Goal: Information Seeking & Learning: Learn about a topic

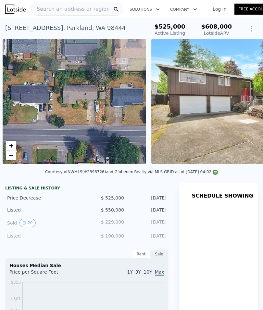
scroll to position [0, 3]
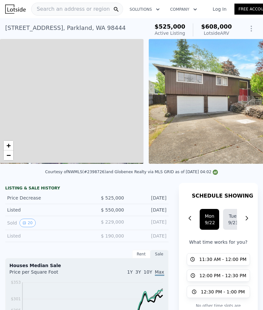
click at [45, 14] on div "Search an address or region" at bounding box center [70, 9] width 78 height 12
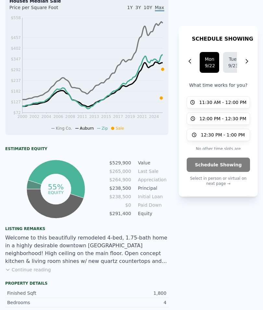
scroll to position [276, 0]
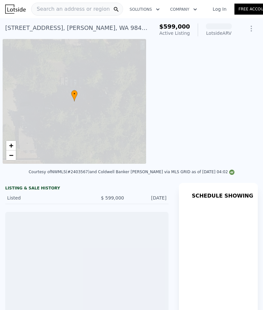
scroll to position [0, 3]
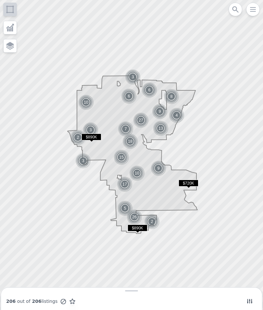
click at [247, 299] on icon at bounding box center [249, 301] width 6 height 6
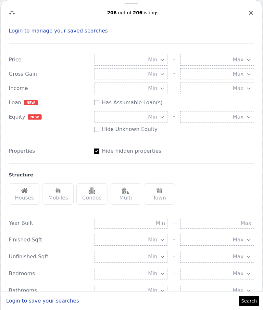
click at [26, 194] on img at bounding box center [24, 190] width 6 height 6
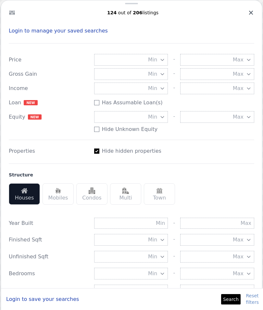
click at [128, 193] on img at bounding box center [125, 190] width 6 height 6
click at [157, 119] on button "Min" at bounding box center [131, 117] width 74 height 12
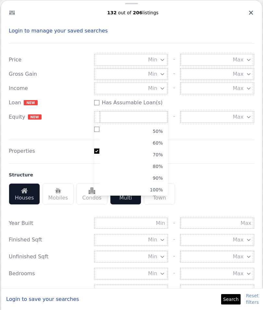
scroll to position [56, 0]
click at [159, 190] on button "100%" at bounding box center [134, 190] width 68 height 12
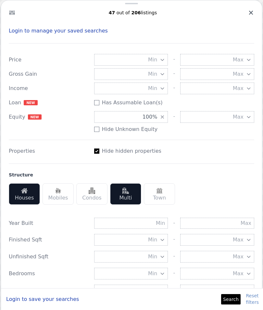
click at [231, 304] on button "Search" at bounding box center [230, 299] width 19 height 10
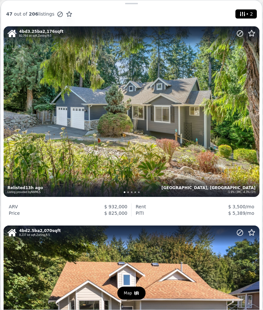
click at [244, 18] on span "• 2" at bounding box center [246, 13] width 16 height 9
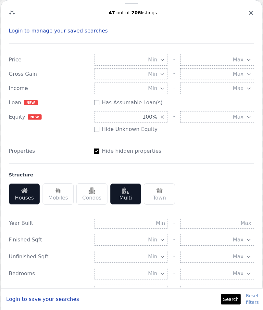
click at [154, 122] on button "100%" at bounding box center [131, 117] width 74 height 12
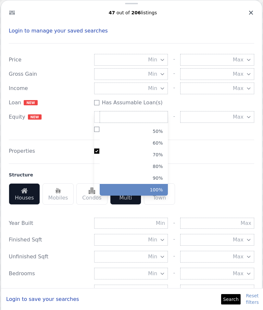
scroll to position [56, 0]
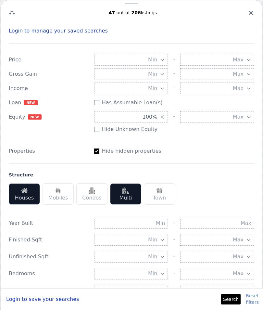
click at [233, 303] on button "Search" at bounding box center [230, 299] width 19 height 10
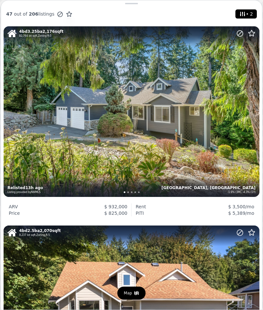
click at [193, 164] on div "4 bd 3.25 ba 2,176 sqft 82,764 lot sqft , Zoning R-5 Auburn, WA -1.9% (3M), -4.…" at bounding box center [132, 111] width 256 height 170
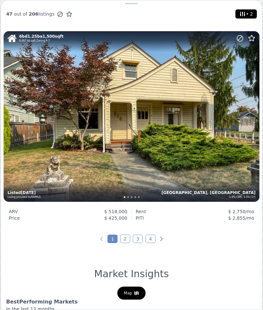
scroll to position [2186, 0]
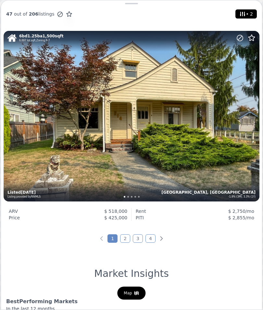
click at [122, 239] on link "2" at bounding box center [125, 238] width 10 height 8
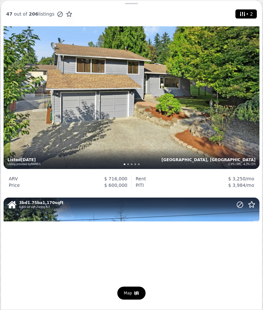
scroll to position [228, 0]
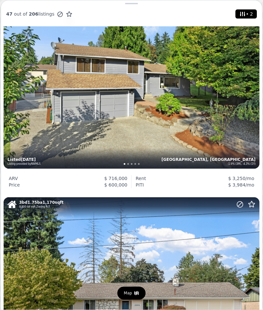
click at [115, 135] on div "4 bd 2.25 ba 1,992 sqft 8,613 lot sqft , Zoning R-5 Auburn, WA -1.9% (3M), -4.3…" at bounding box center [132, 83] width 256 height 170
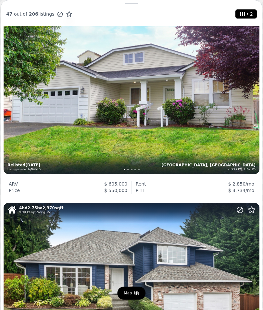
scroll to position [1220, 0]
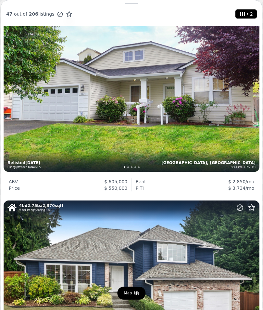
click at [156, 130] on div "3 bd 1.75 ba 1,600 sqft 7,711 lot sqft , Zoning R-7 Auburn, WA -1.9% (3M), 3.3%…" at bounding box center [132, 86] width 256 height 170
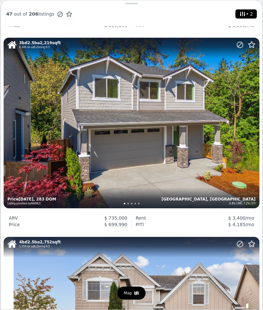
scroll to position [1780, 0]
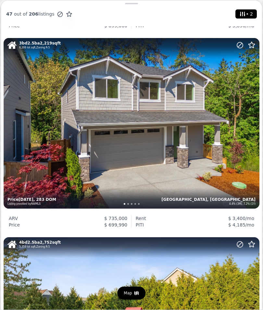
click at [182, 162] on div "3 bd 2.5 ba 2,219 sqft 6,306 lot sqft , Zoning R-5 Auburn, WA 4.4% (3M), 7.2% (…" at bounding box center [132, 123] width 256 height 170
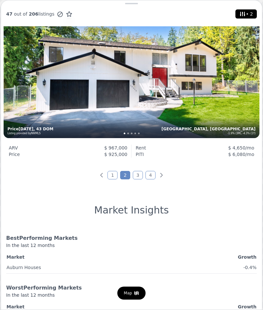
scroll to position [2251, 0]
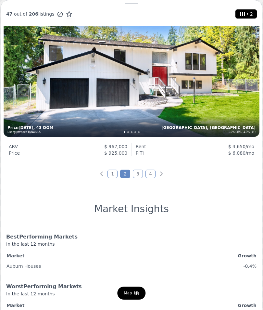
click at [135, 177] on link "3" at bounding box center [138, 173] width 10 height 8
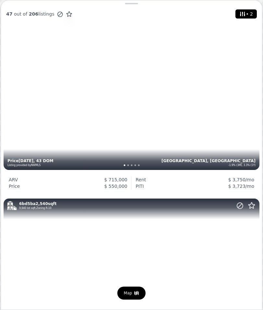
scroll to position [428, 0]
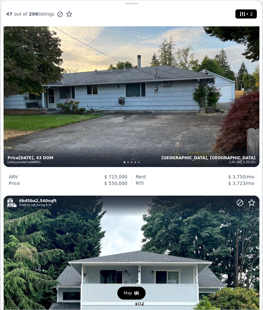
click at [200, 143] on div "5 bd 2.5 ba 2,170 sqft 11,880 lot sqft , Zoning R-7 Auburn, WA -1.9% (3M), 3.3%…" at bounding box center [132, 81] width 256 height 170
click at [189, 94] on div "5 bd 2.5 ba 2,170 sqft 11,880 lot sqft , Zoning R-7 Auburn, WA -1.9% (3M), 3.3%…" at bounding box center [132, 81] width 256 height 170
click at [121, 113] on div "5 bd 2.5 ba 2,170 sqft 11,880 lot sqft , Zoning R-7 Auburn, WA -1.9% (3M), 3.3%…" at bounding box center [132, 81] width 256 height 170
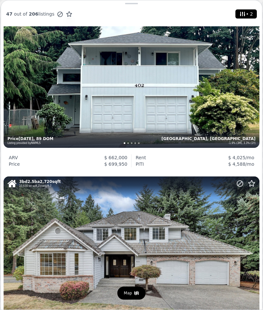
scroll to position [657, 0]
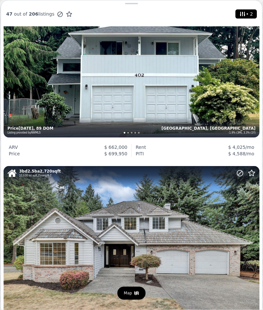
click at [221, 73] on div "6 bd 5 ba 2,540 sqft 9,940 lot sqft , Zoning R-10 Auburn, WA -1.9% (3M), 3.3% (…" at bounding box center [132, 52] width 256 height 170
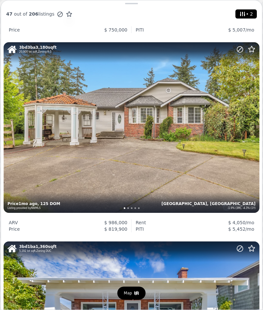
scroll to position [1777, 0]
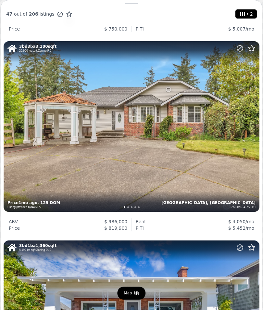
click at [156, 193] on div "3 bd 3 ba 3,180 sqft 20,900 lot sqft , Zoning R-5 Auburn, WA -1.9% (3M), -4.3% …" at bounding box center [132, 126] width 256 height 170
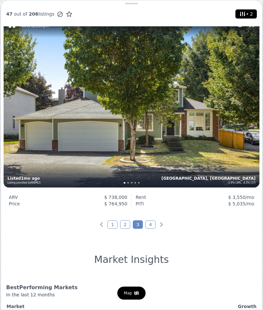
scroll to position [2201, 0]
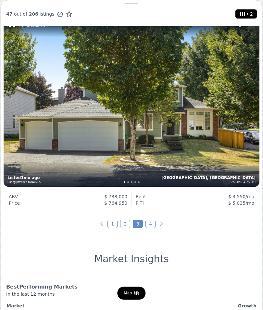
click at [149, 227] on link "4" at bounding box center [150, 223] width 10 height 8
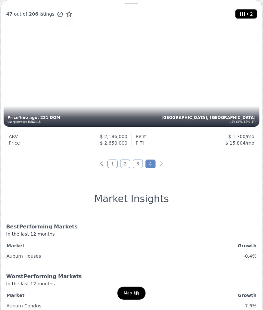
scroll to position [2065, 0]
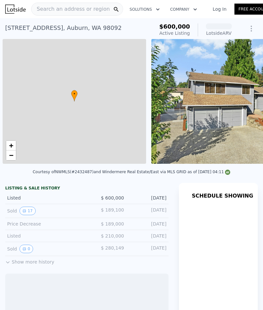
scroll to position [0, 3]
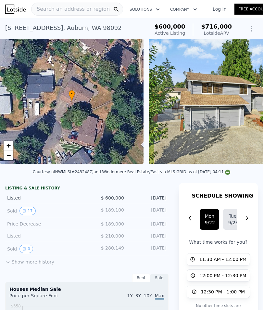
click at [203, 144] on img at bounding box center [242, 101] width 187 height 125
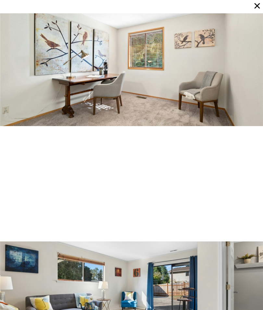
scroll to position [2165, 0]
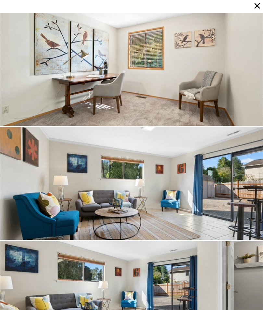
click at [259, 9] on icon at bounding box center [257, 5] width 9 height 9
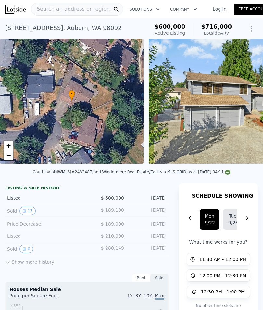
scroll to position [0, 0]
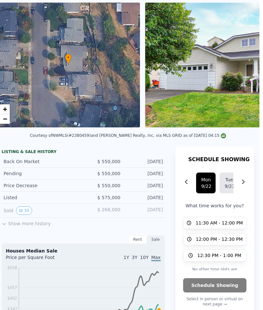
scroll to position [36, 3]
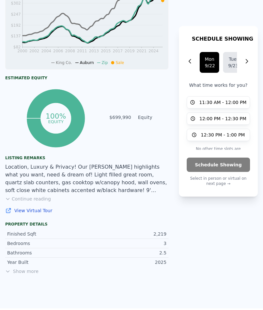
scroll to position [350, 0]
click at [35, 200] on button "Continue reading" at bounding box center [28, 198] width 46 height 6
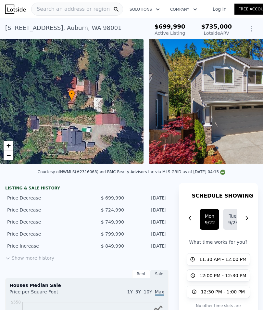
scroll to position [0, 0]
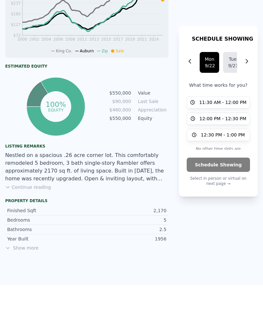
scroll to position [330, 0]
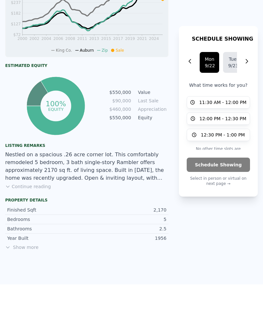
click at [34, 189] on button "Continue reading" at bounding box center [28, 186] width 46 height 6
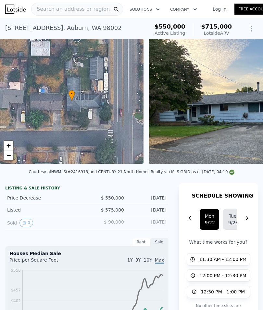
scroll to position [0, 0]
click at [225, 119] on img at bounding box center [253, 101] width 208 height 125
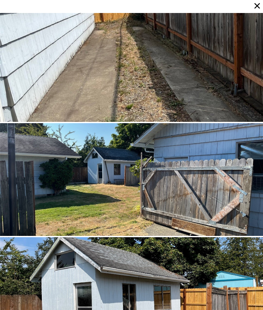
scroll to position [28, 0]
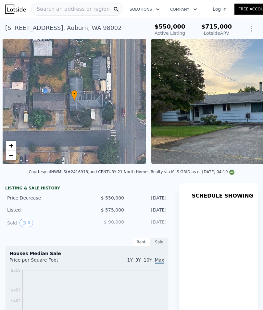
scroll to position [0, 3]
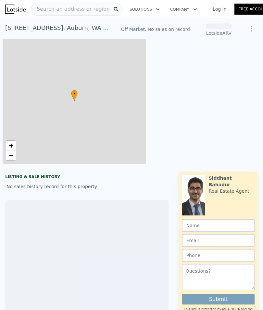
scroll to position [0, 3]
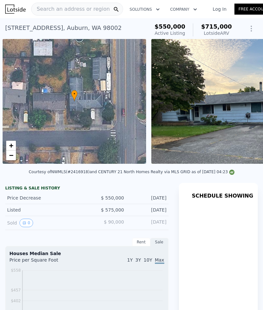
scroll to position [0, 3]
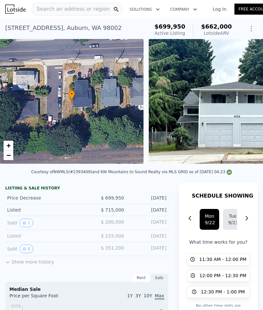
scroll to position [0, 0]
